Goal: Task Accomplishment & Management: Use online tool/utility

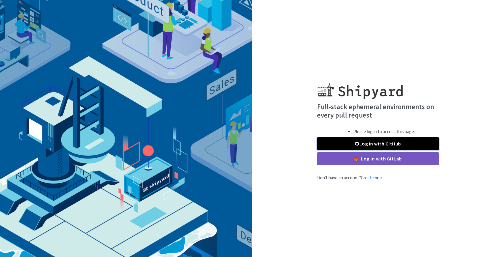
click at [347, 142] on link "Log in with GitHub" at bounding box center [378, 143] width 122 height 13
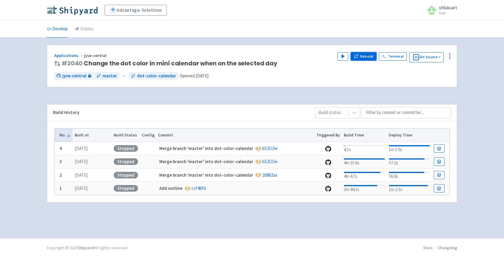
click at [361, 55] on button "Rebuild" at bounding box center [364, 56] width 26 height 8
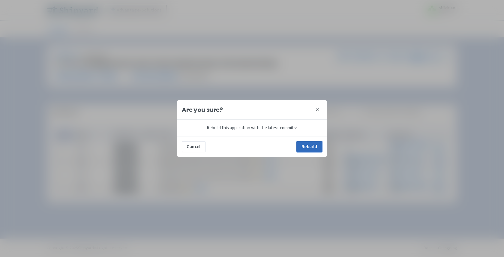
click at [303, 146] on button "Rebuild" at bounding box center [309, 146] width 26 height 11
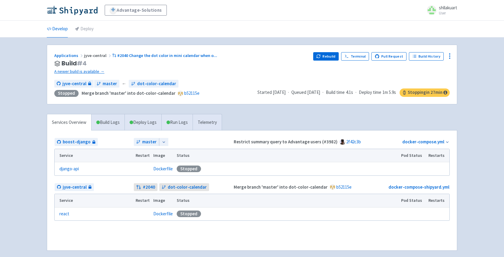
click at [79, 13] on img at bounding box center [72, 10] width 51 height 10
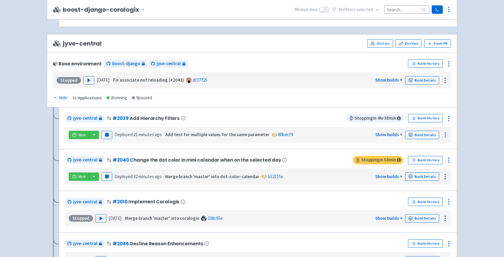
scroll to position [1038, 0]
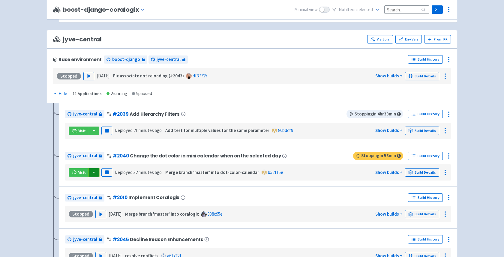
click at [90, 177] on button "button" at bounding box center [94, 172] width 10 height 8
click at [105, 198] on link "jyve-central (react)" at bounding box center [119, 193] width 63 height 9
